Goal: Navigation & Orientation: Find specific page/section

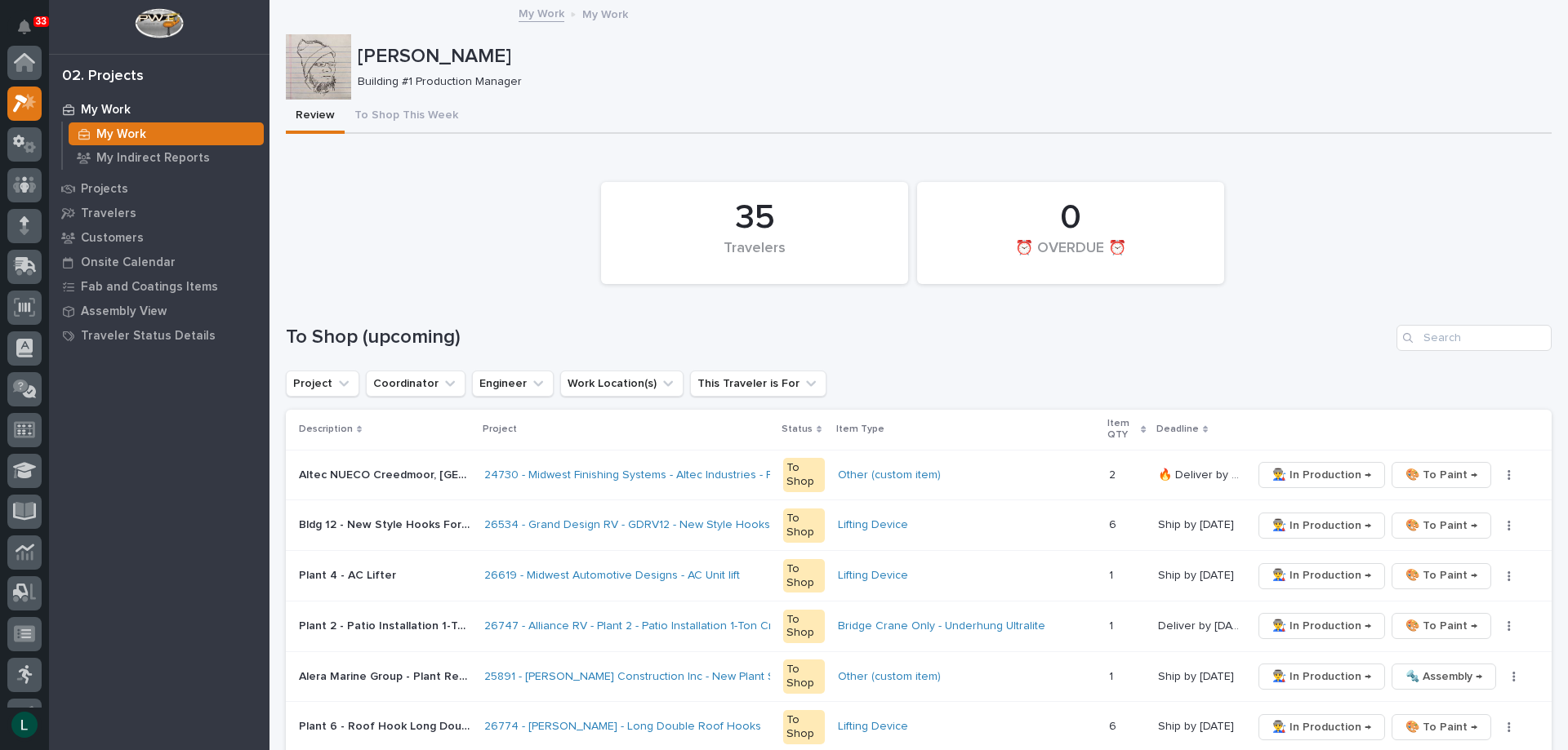
scroll to position [41, 0]
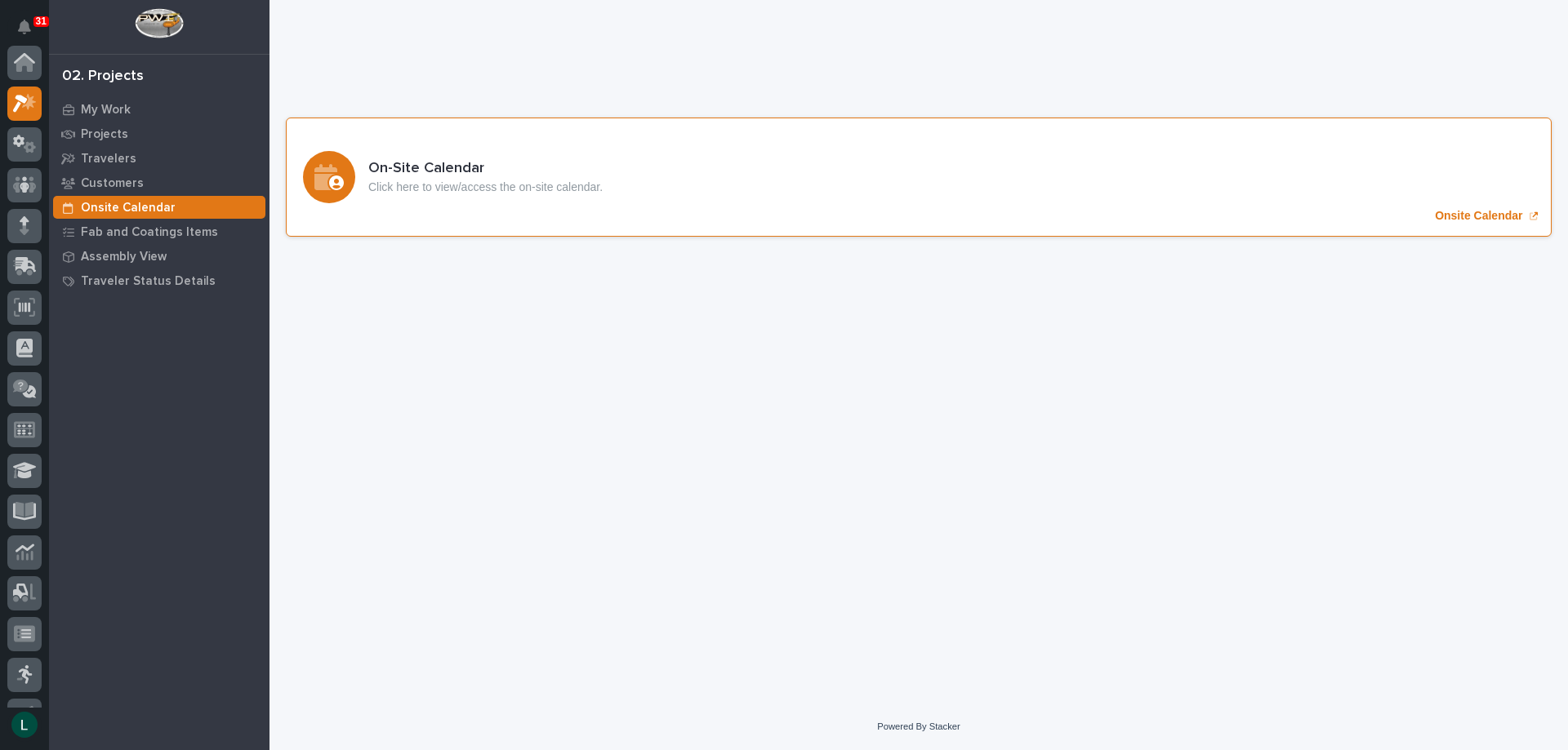
scroll to position [41, 0]
click at [324, 166] on icon "Onsite Calendar" at bounding box center [329, 177] width 29 height 26
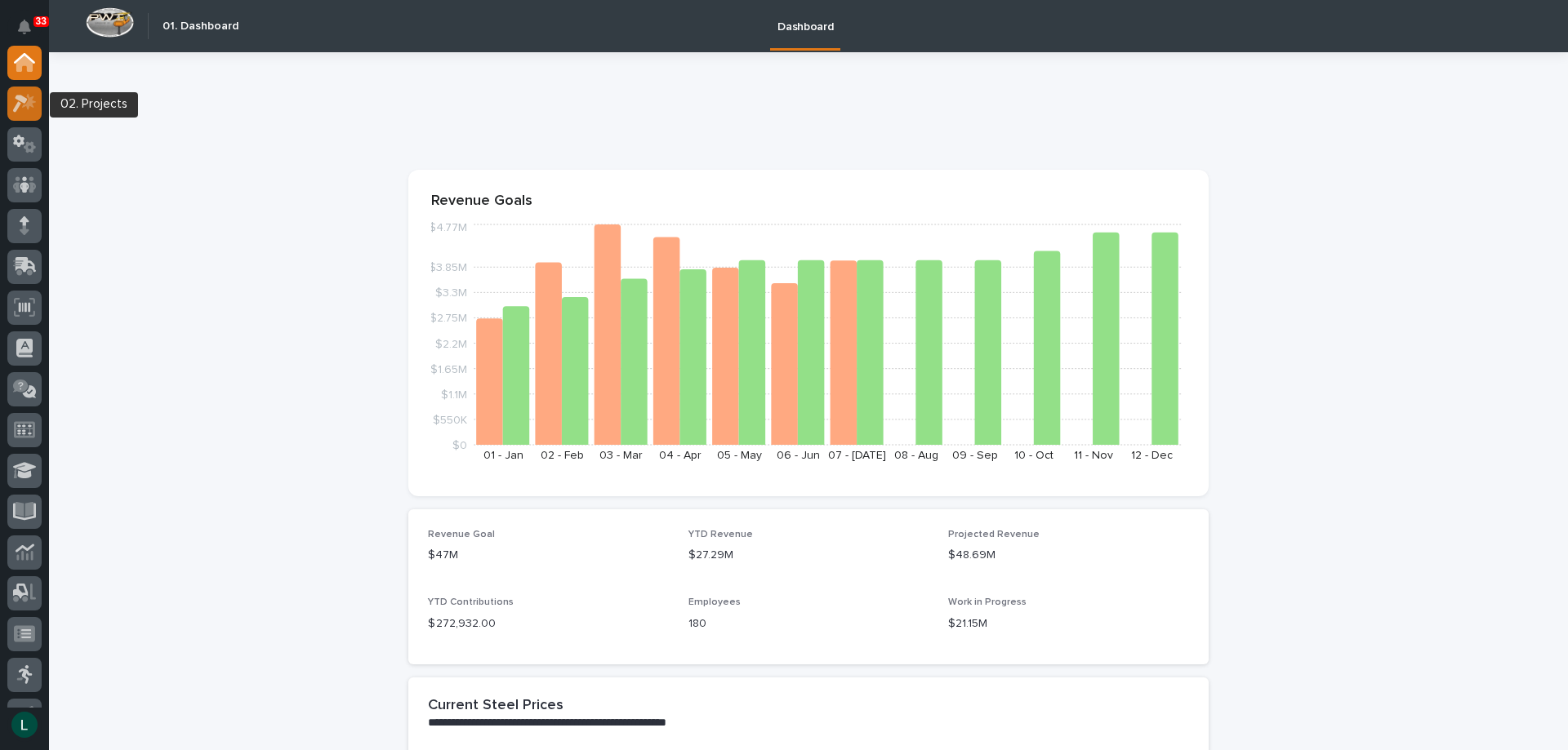
click at [23, 106] on icon at bounding box center [29, 101] width 14 height 16
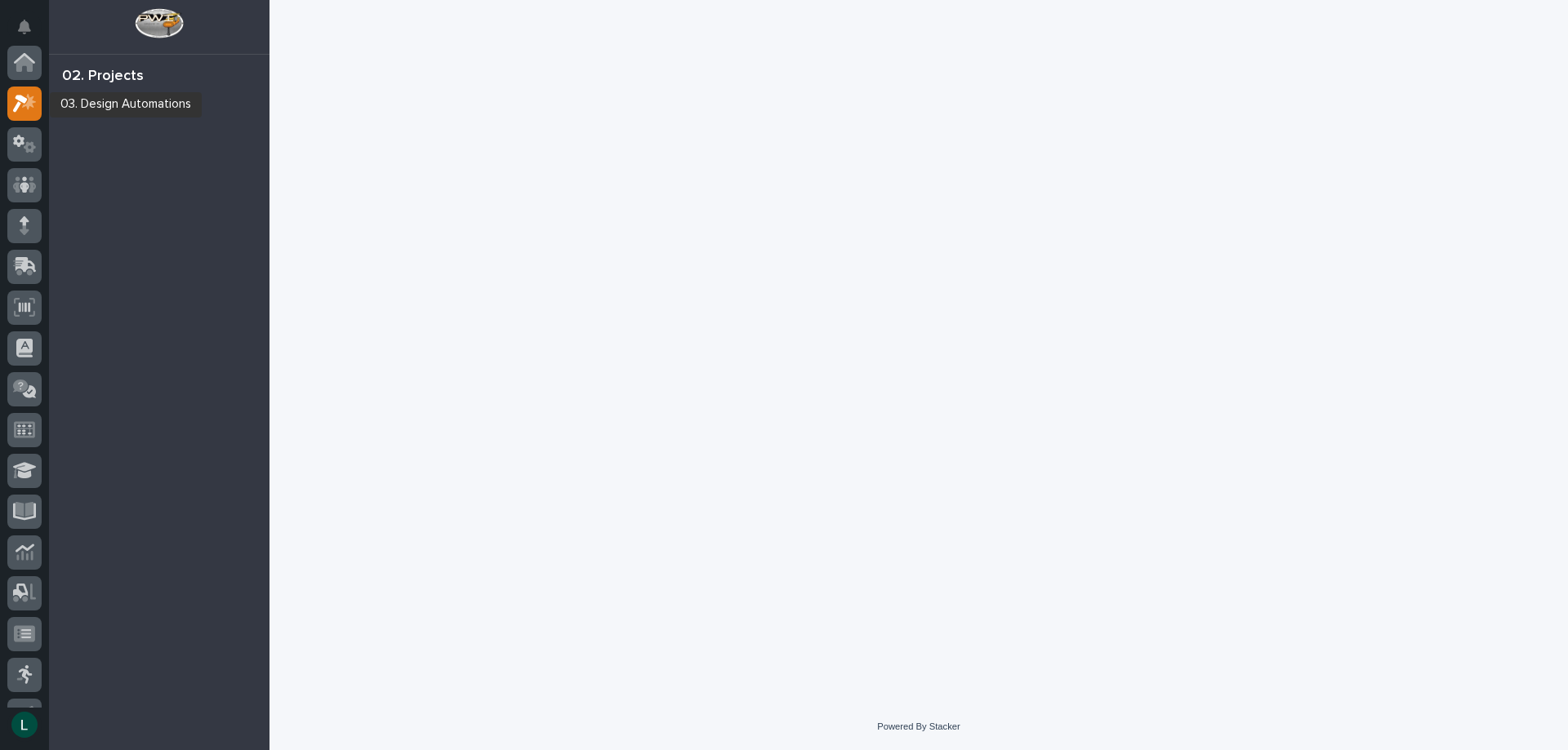
scroll to position [41, 0]
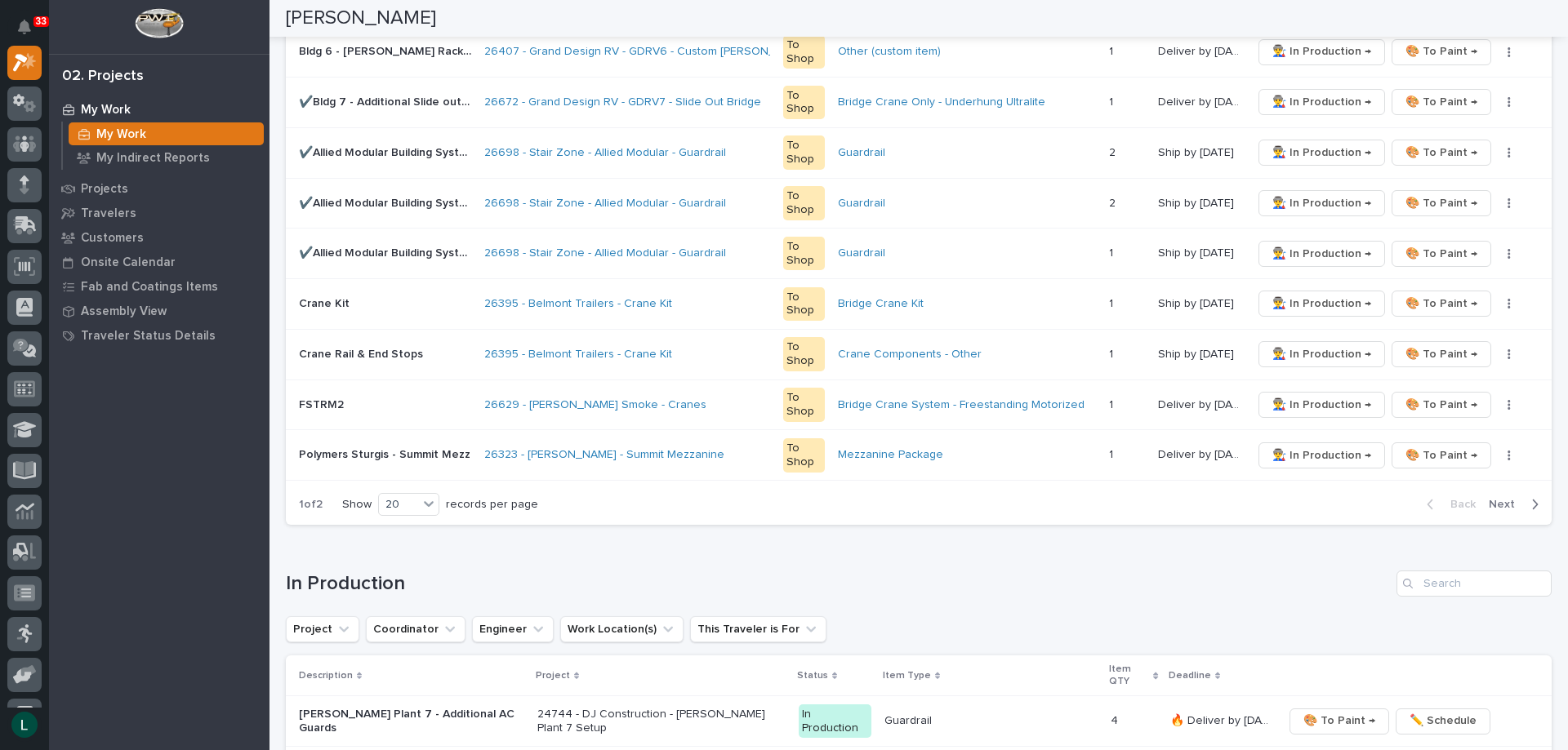
scroll to position [979, 0]
click at [416, 494] on div "20" at bounding box center [398, 503] width 39 height 17
click at [410, 556] on div "30" at bounding box center [410, 563] width 60 height 19
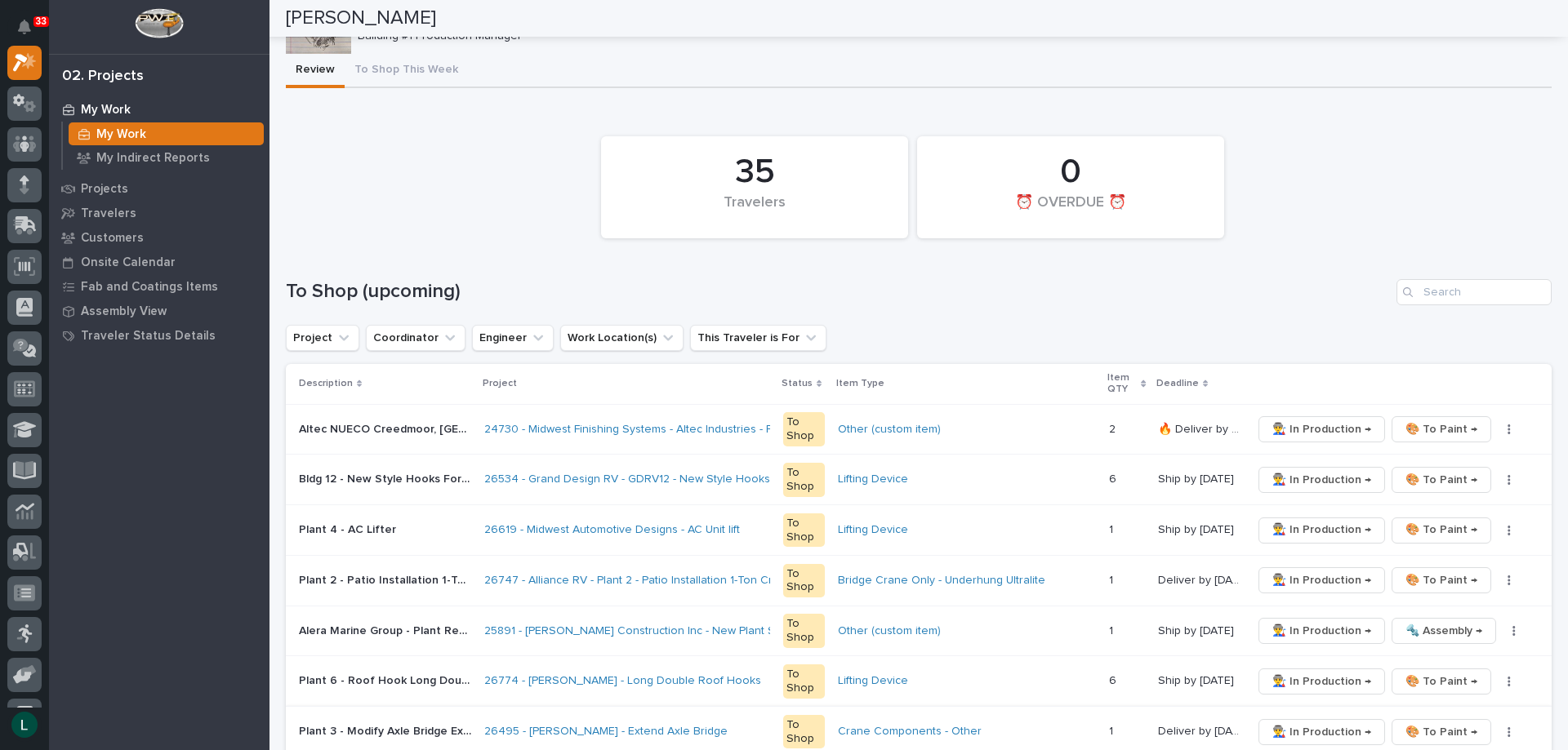
scroll to position [0, 0]
